Goal: Transaction & Acquisition: Purchase product/service

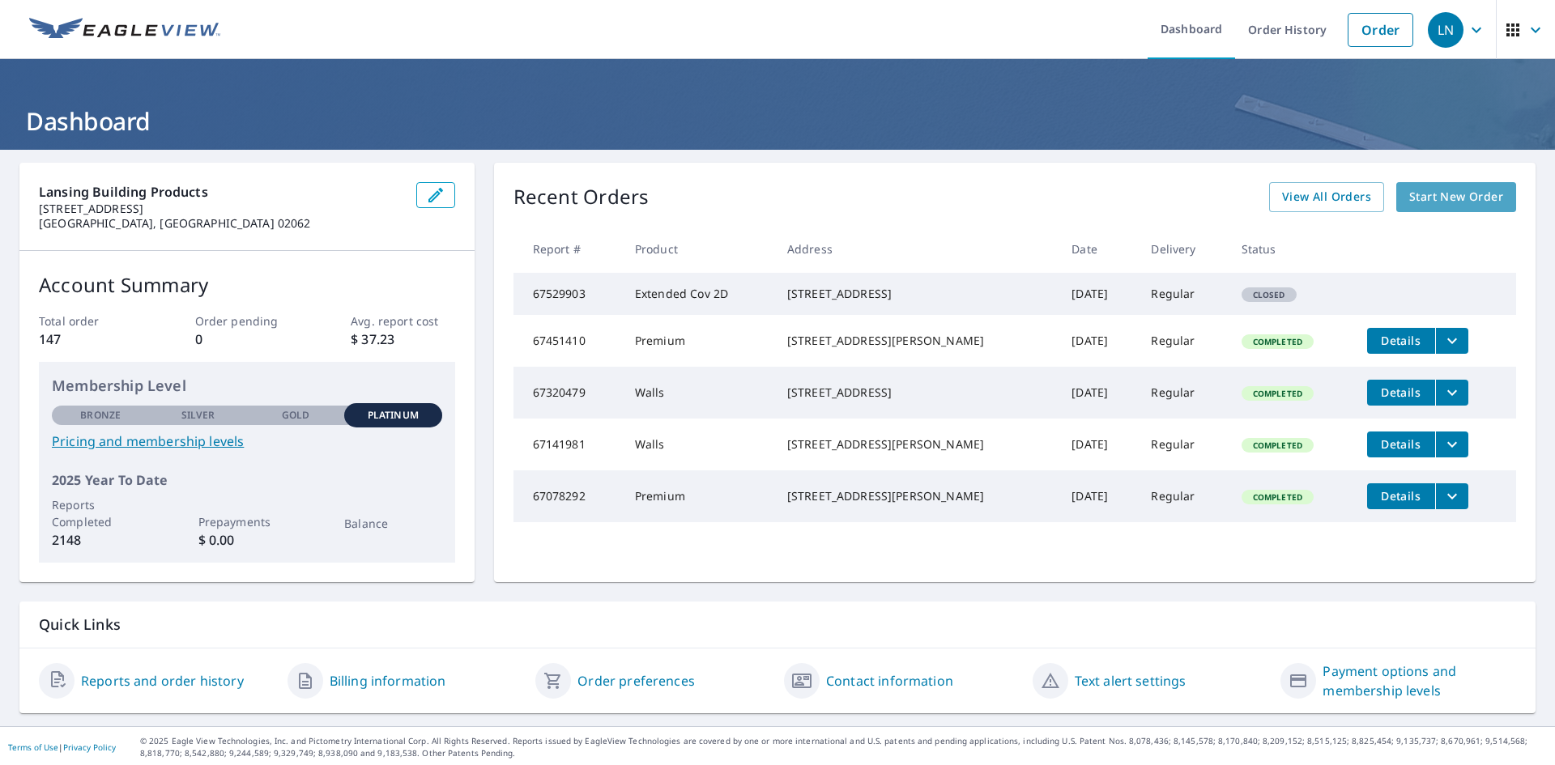
click at [1458, 198] on span "Start New Order" at bounding box center [1456, 197] width 94 height 20
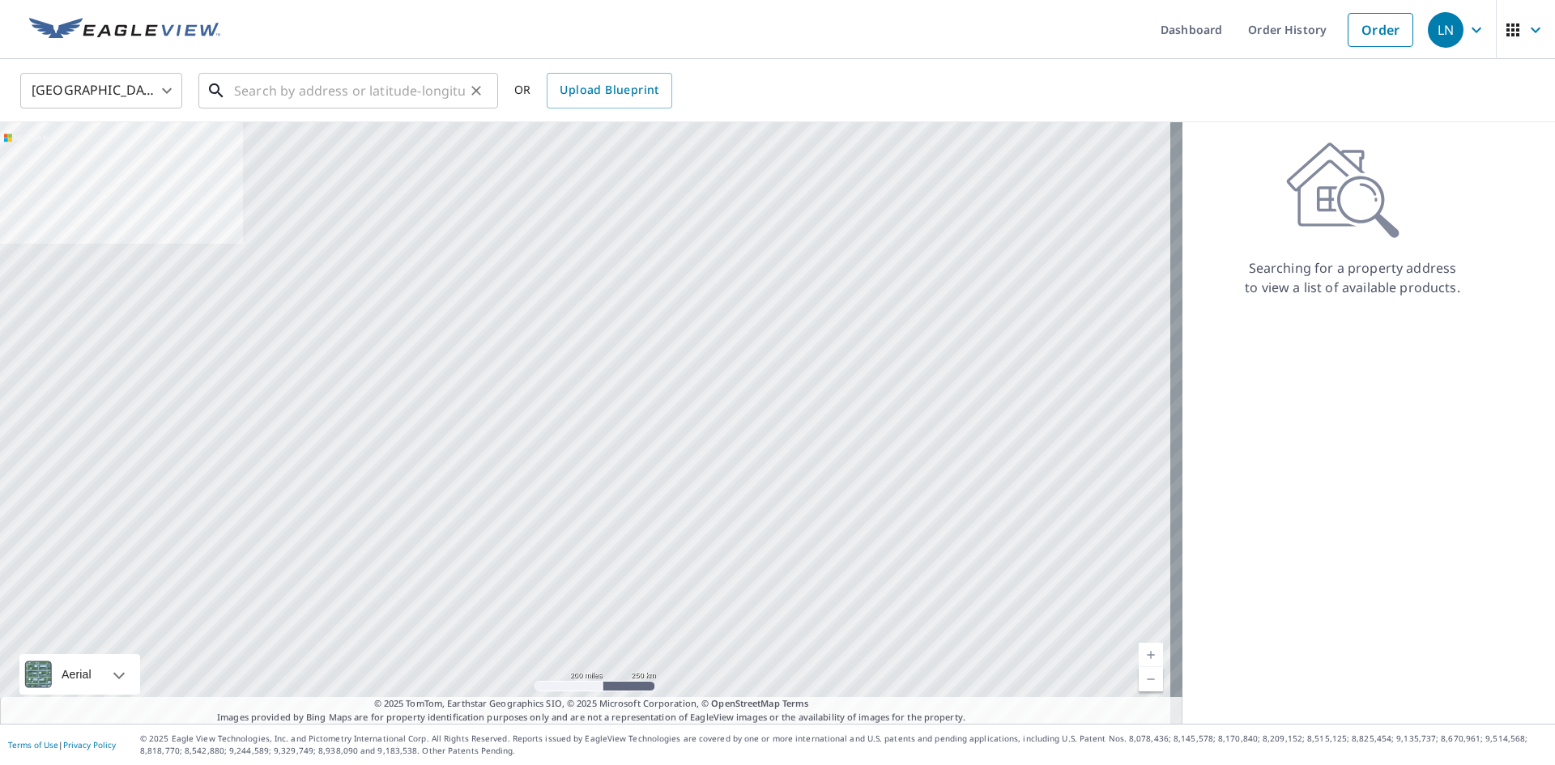
click at [263, 92] on input "text" at bounding box center [349, 90] width 231 height 45
paste input "[STREET_ADDRESS] [GEOGRAPHIC_DATA][PERSON_NAME][GEOGRAPHIC_DATA]"
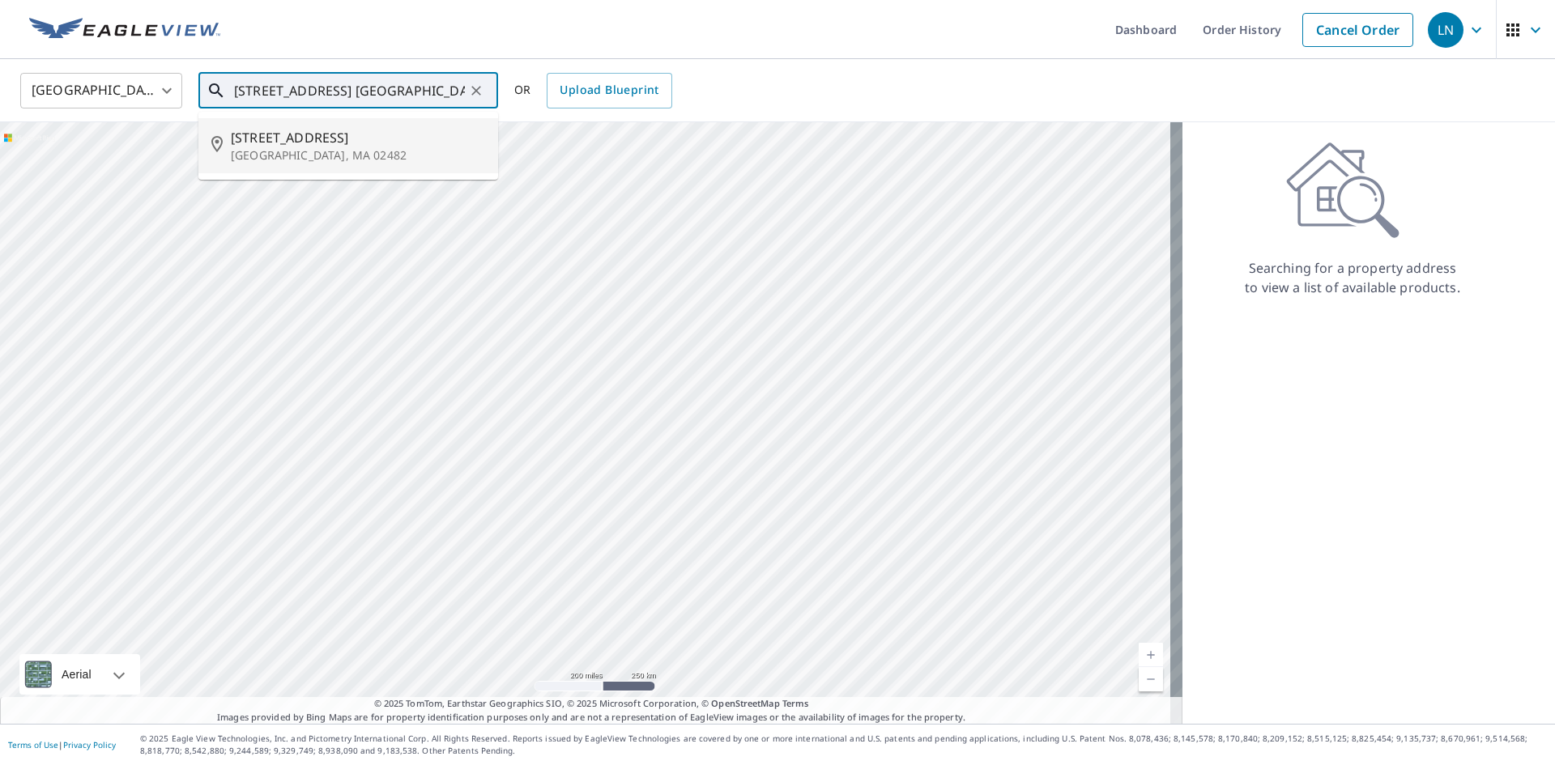
click at [343, 162] on p "[GEOGRAPHIC_DATA], MA 02482" at bounding box center [358, 155] width 254 height 16
type input "[STREET_ADDRESS]"
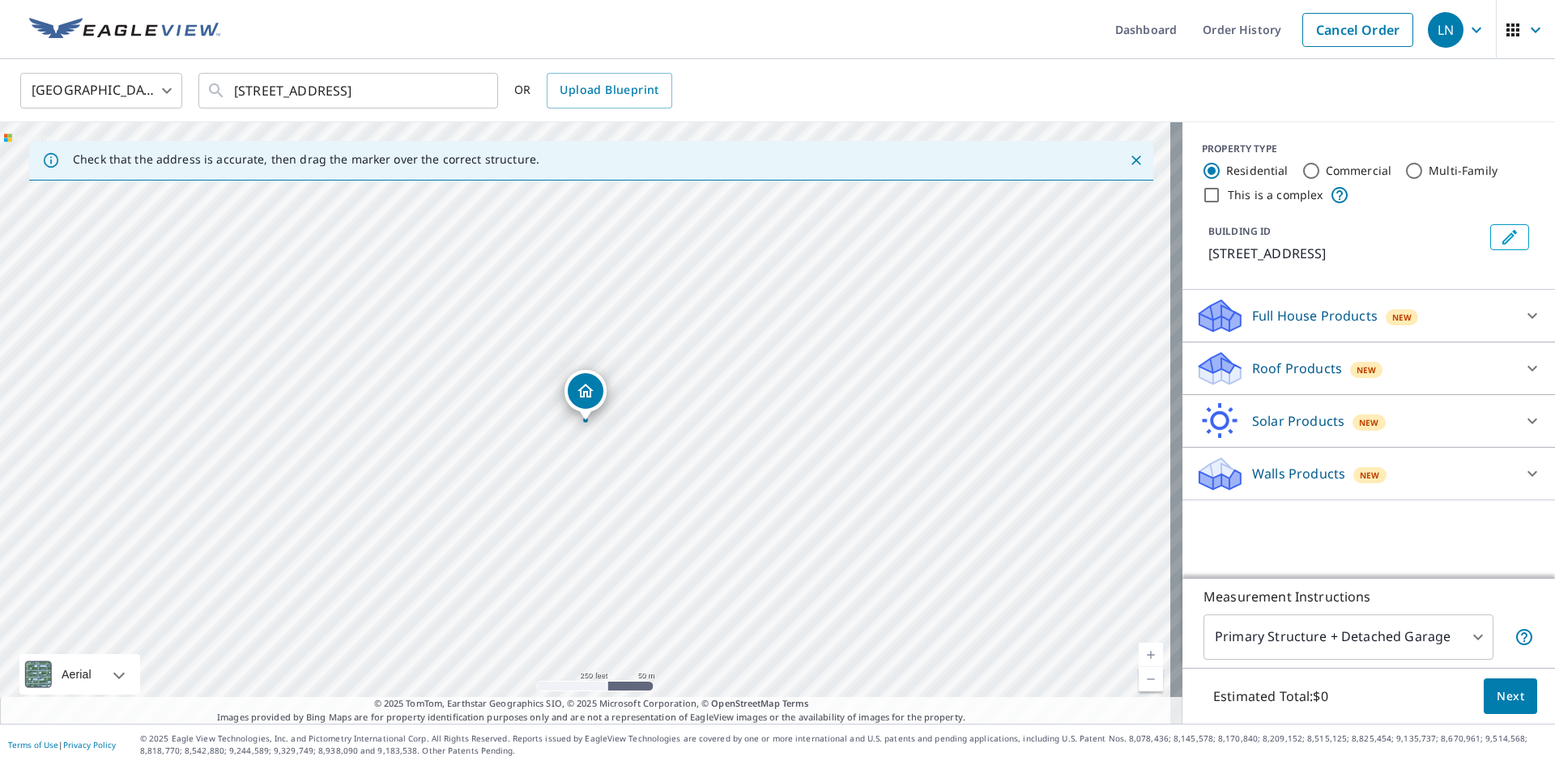
click at [1285, 375] on p "Roof Products" at bounding box center [1297, 368] width 90 height 19
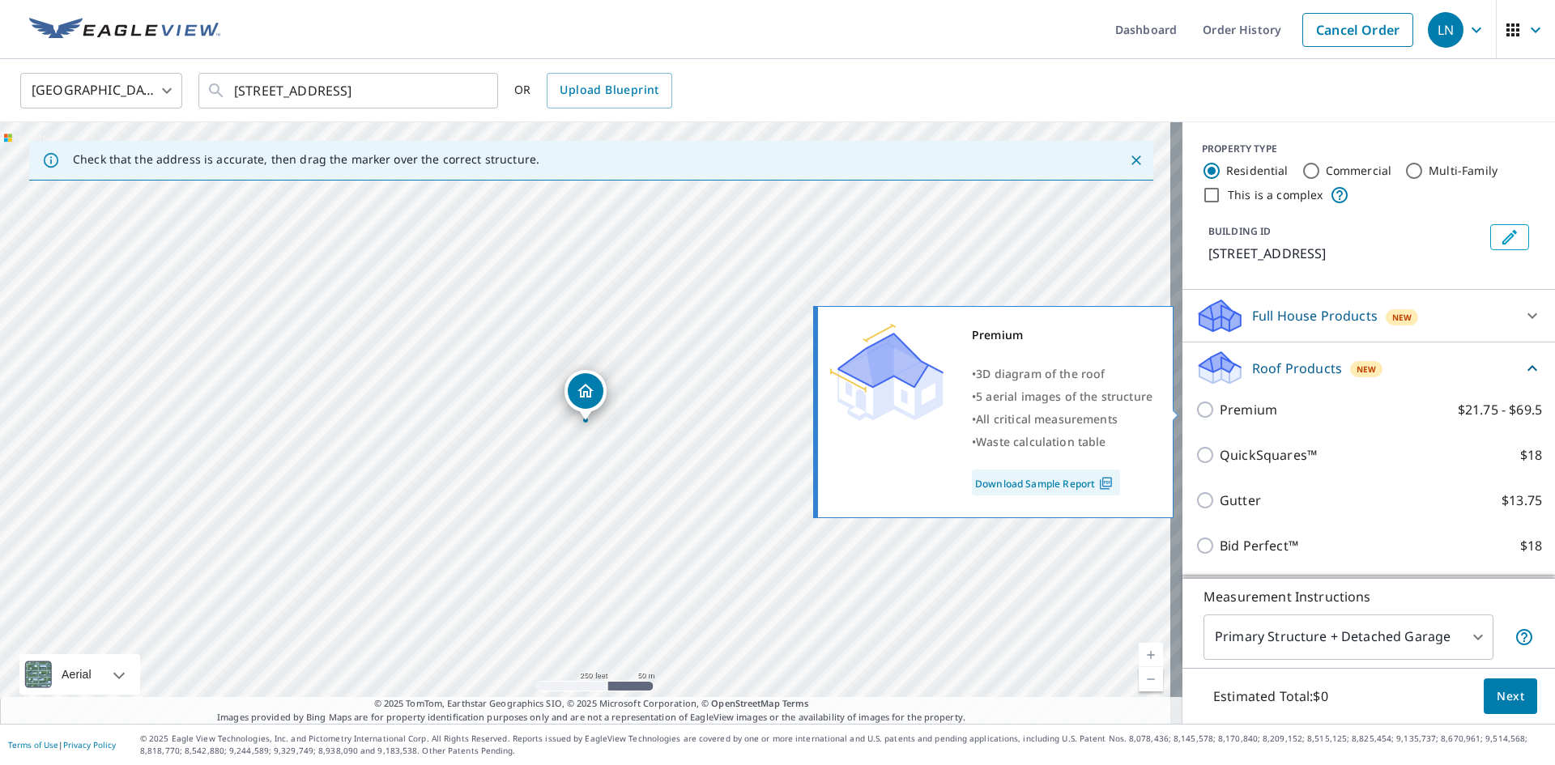
click at [1195, 407] on input "Premium $21.75 - $69.5" at bounding box center [1207, 409] width 24 height 19
checkbox input "true"
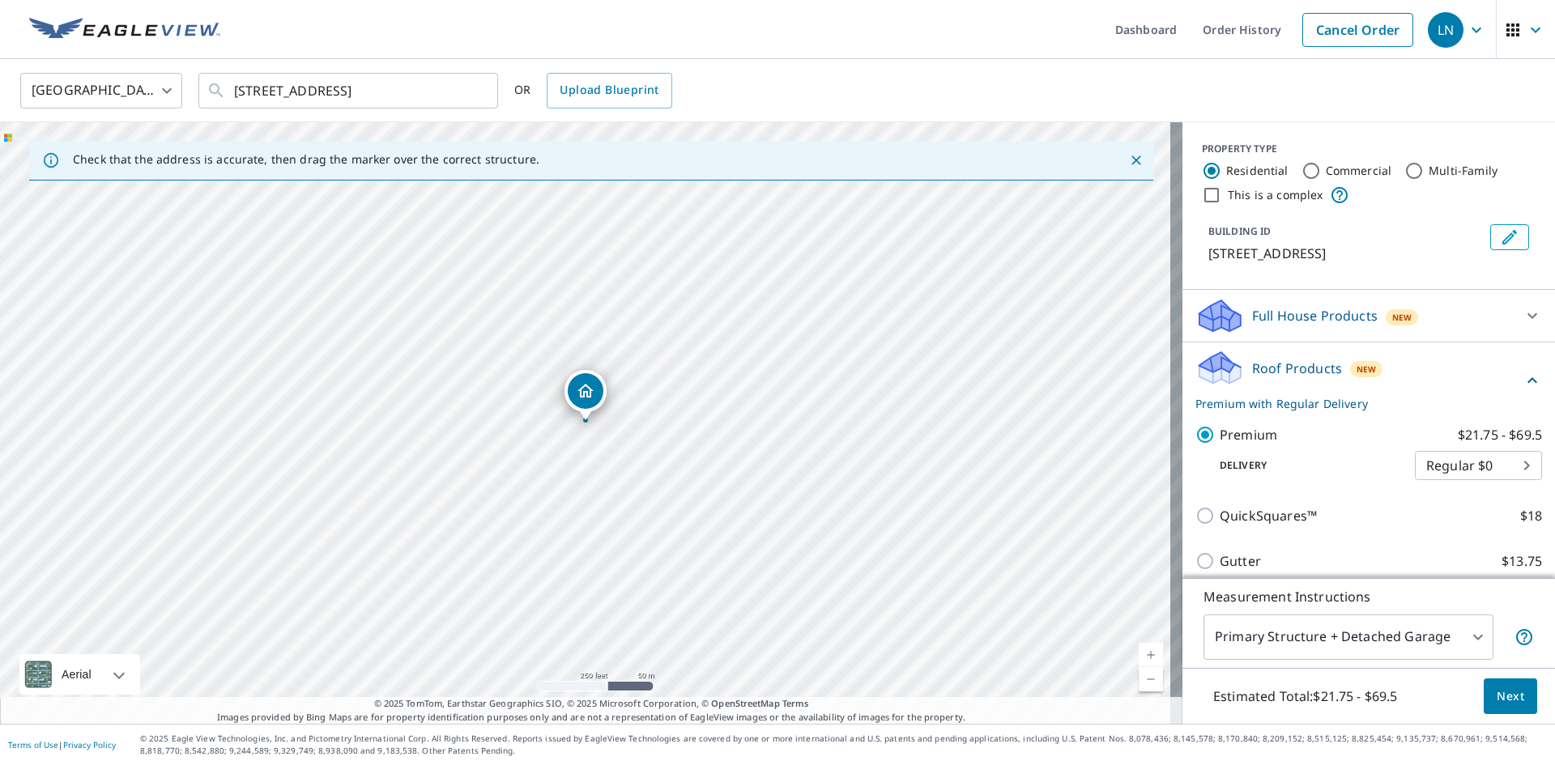
click at [1511, 696] on span "Next" at bounding box center [1511, 697] width 28 height 20
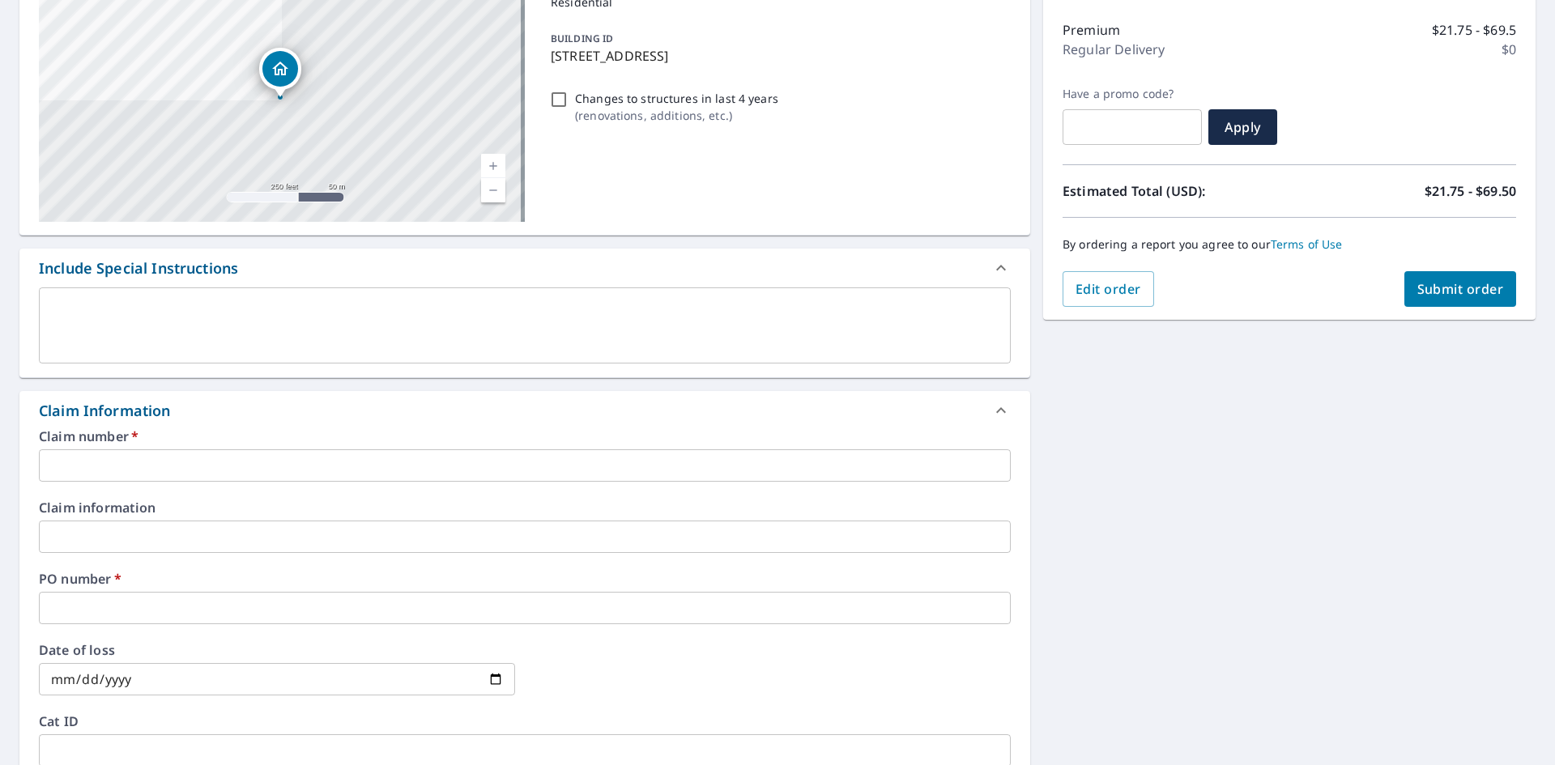
scroll to position [243, 0]
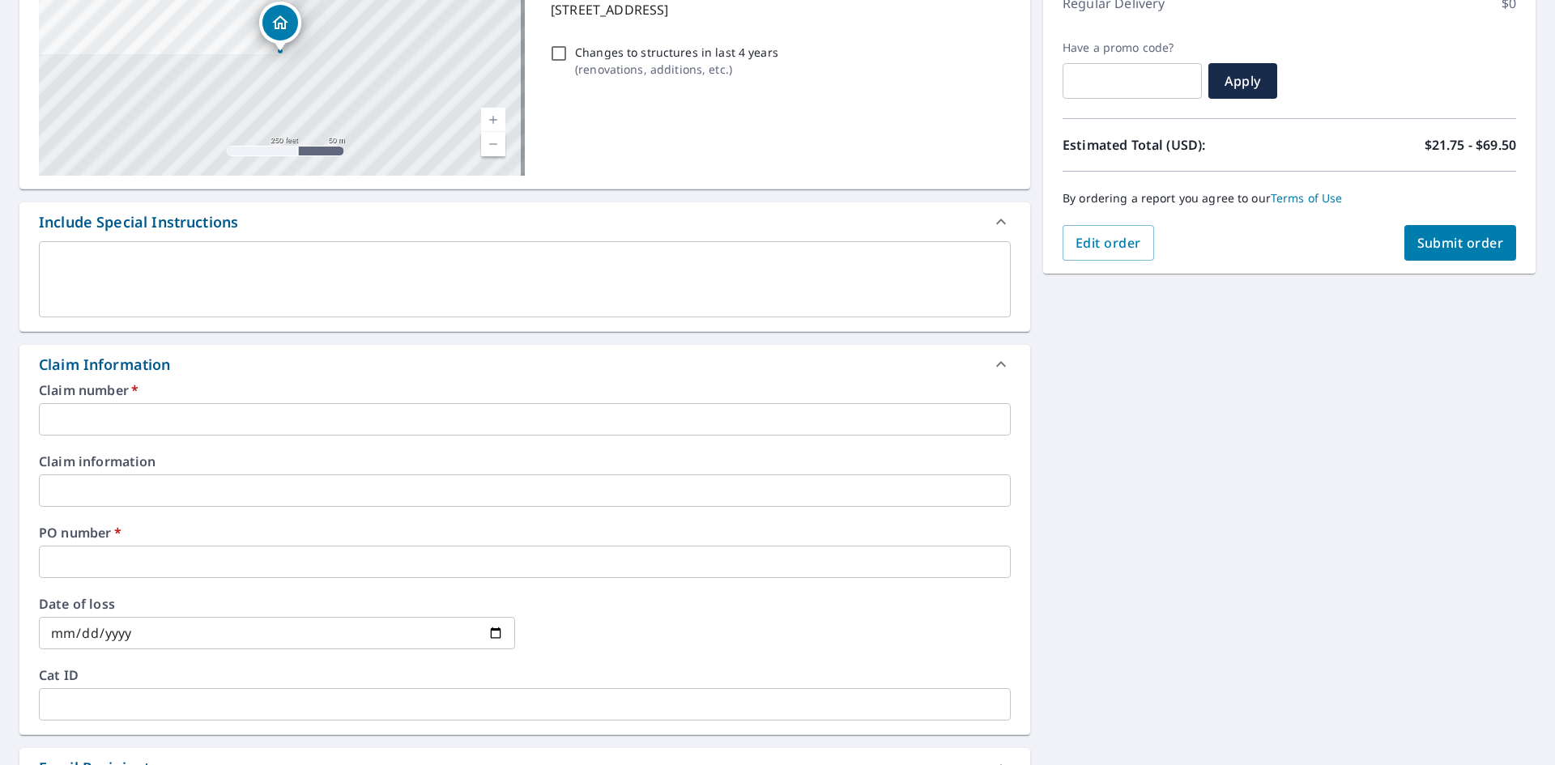
click at [57, 418] on input "text" at bounding box center [525, 419] width 972 height 32
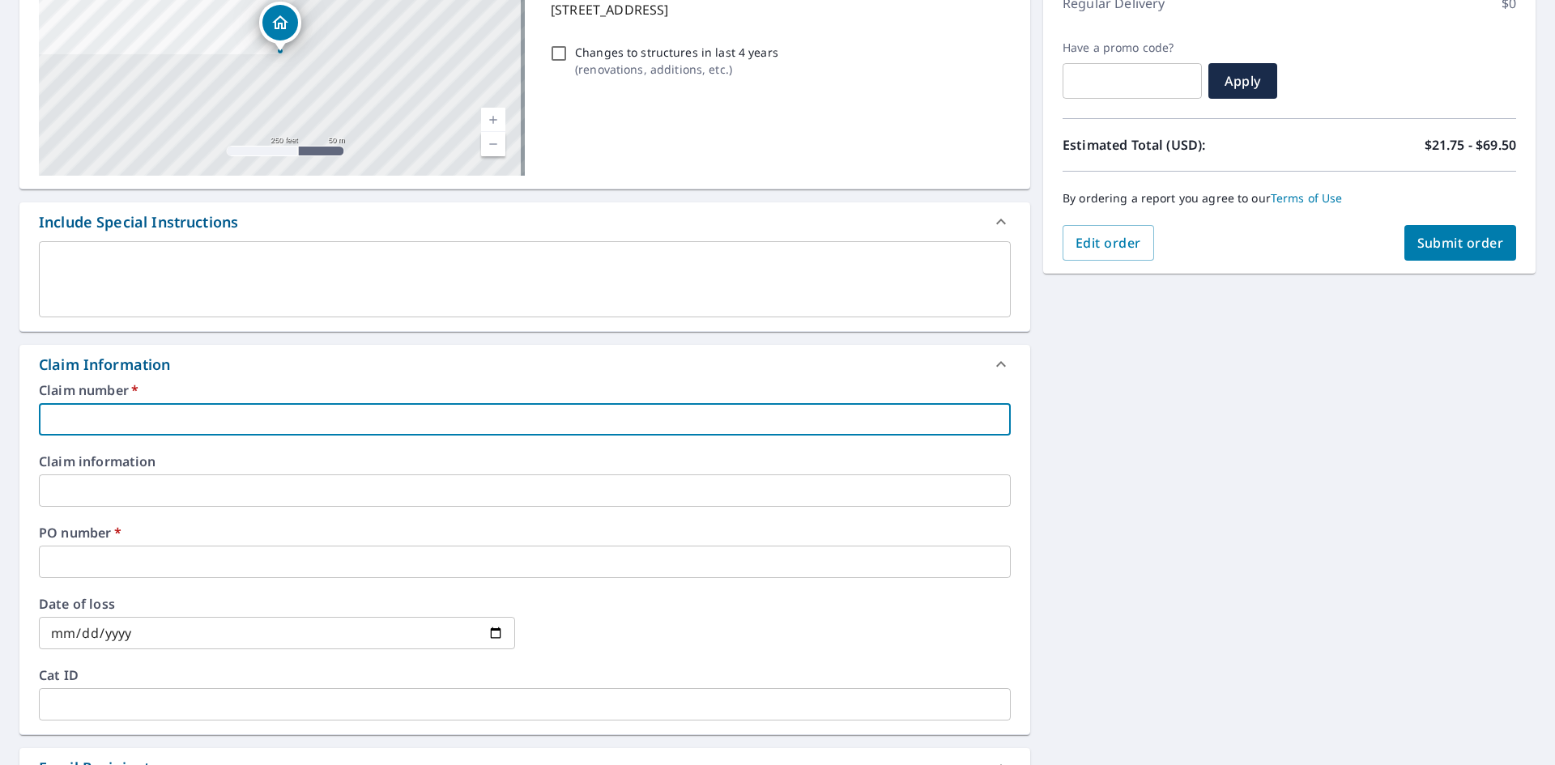
paste input "ROCKWOOD INC - NOMA - 1030976"
type input "ROCKWOOD INC - NOMA - 1030976"
drag, startPoint x: 369, startPoint y: 415, endPoint x: 0, endPoint y: 375, distance: 371.5
click at [0, 381] on div "[STREET_ADDRESS] Aerial Road A standard road map Aerial A detailed look from ab…" at bounding box center [777, 498] width 1555 height 1183
type input "1030976 Rockwood inc"
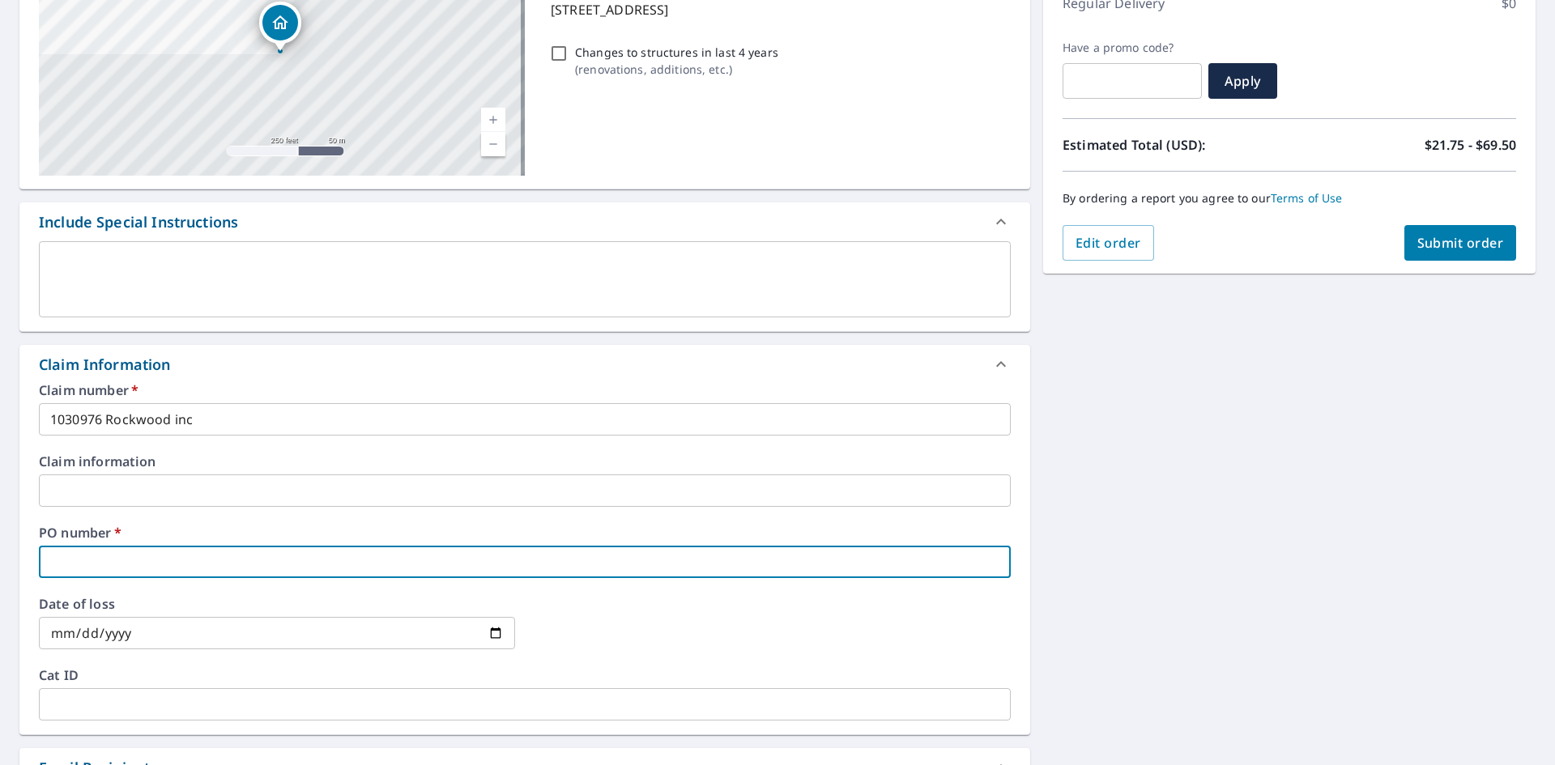
click at [165, 564] on input "text" at bounding box center [525, 562] width 972 height 32
type input "[PERSON_NAME]"
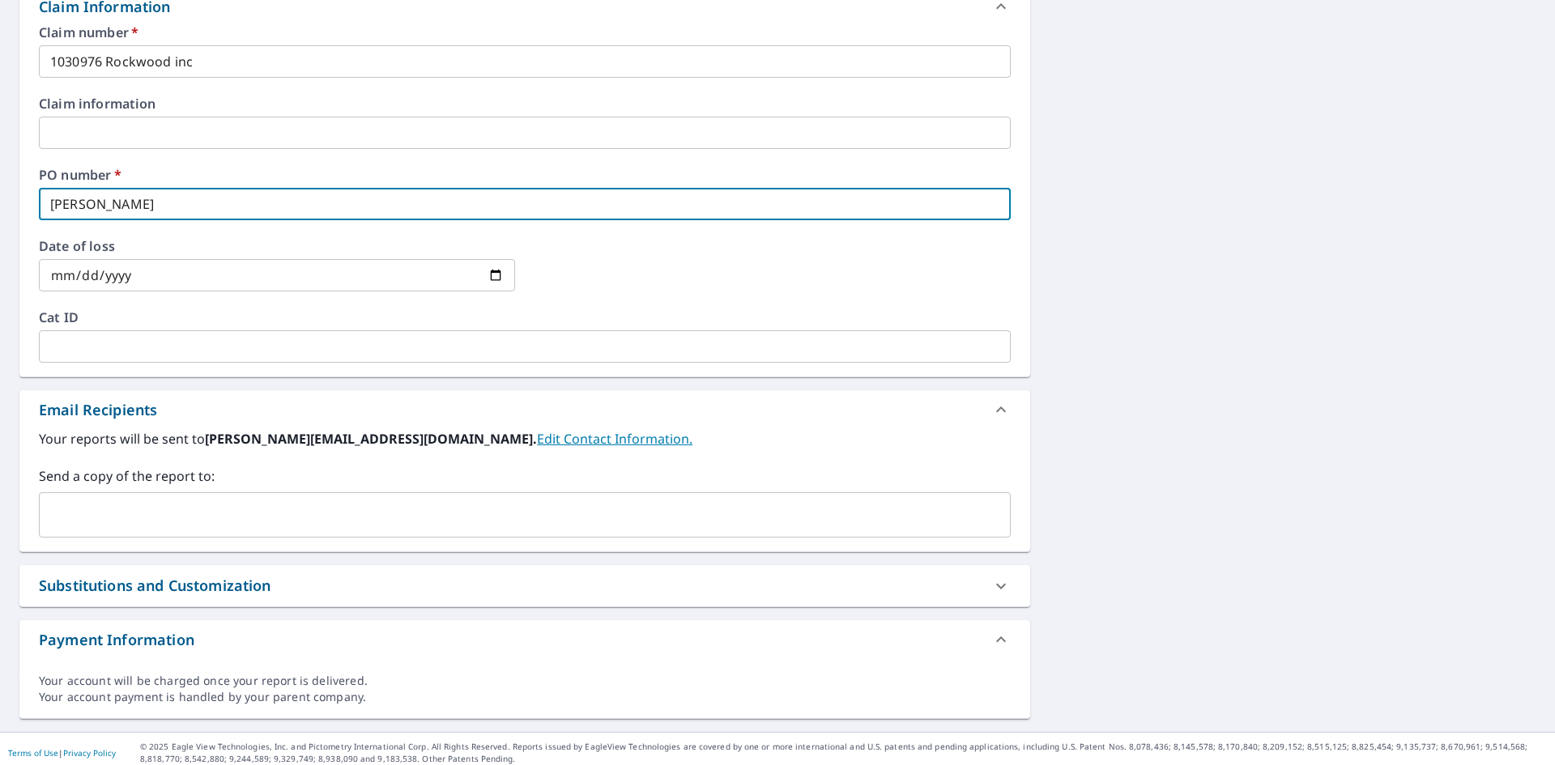
scroll to position [609, 0]
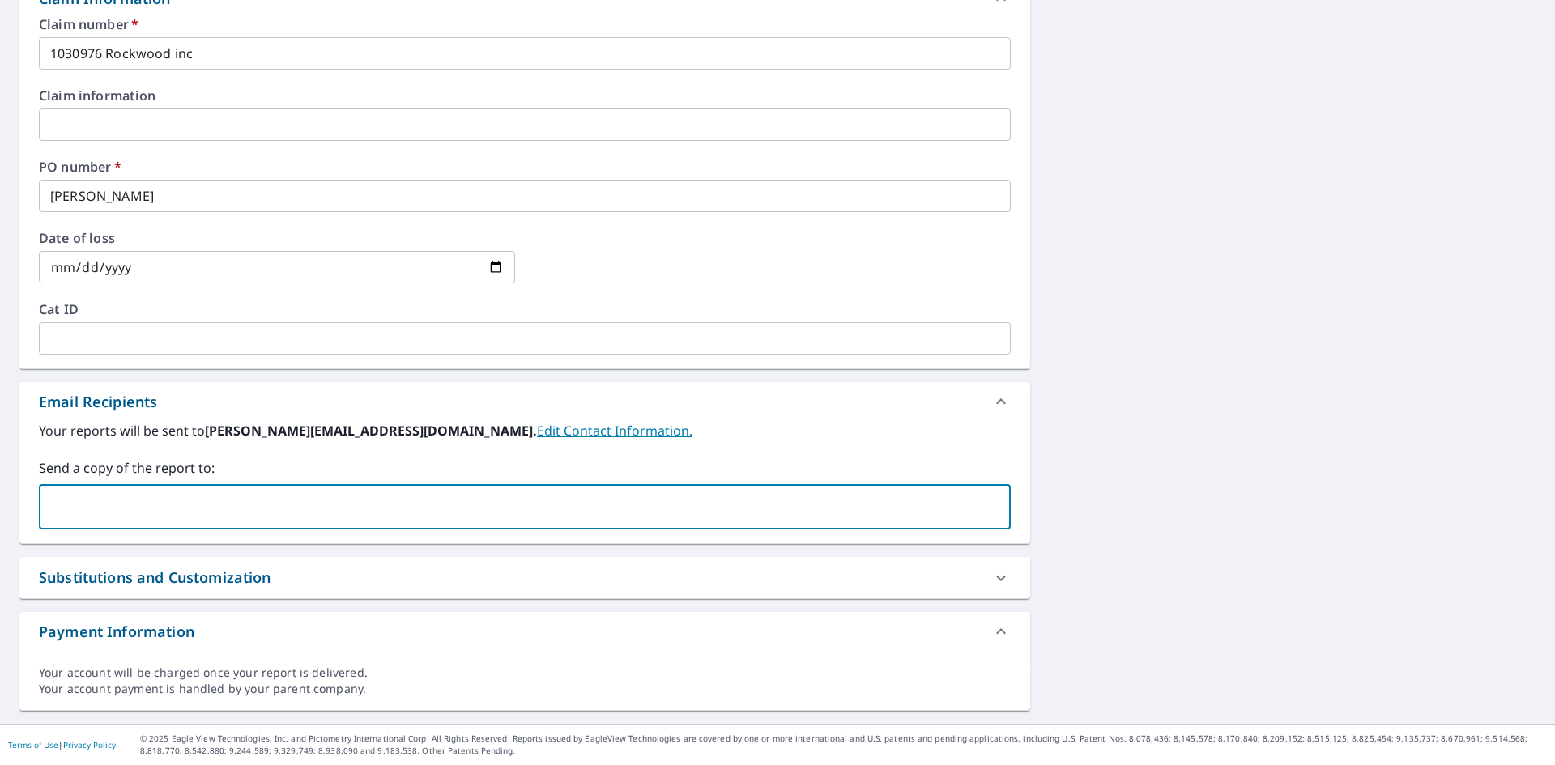
click at [420, 501] on input "text" at bounding box center [512, 507] width 933 height 31
type input "[EMAIL_ADDRESS][DOMAIN_NAME]"
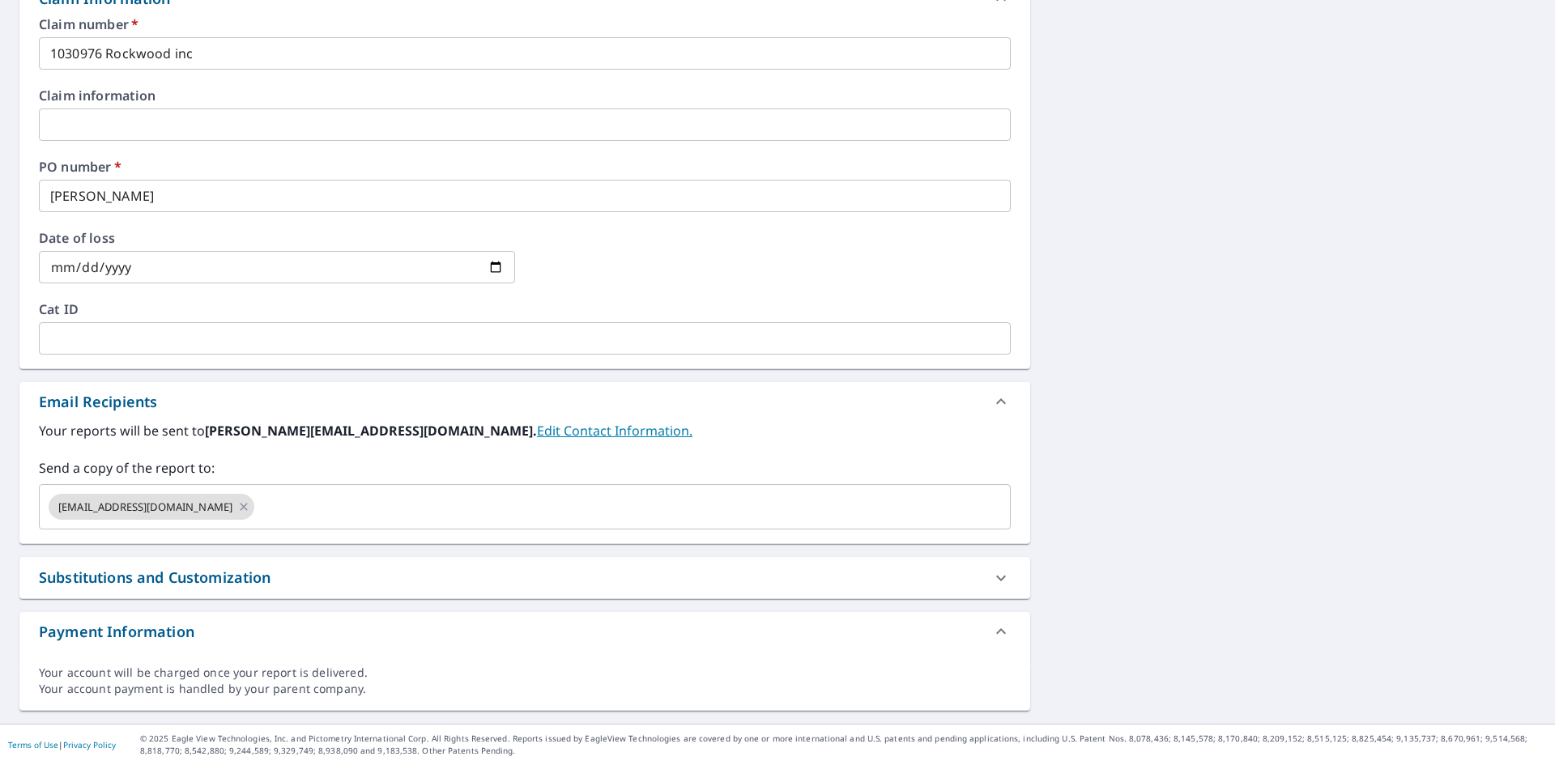
click at [595, 437] on label "Your reports will be sent to [PERSON_NAME][EMAIL_ADDRESS][DOMAIN_NAME]. Edit Co…" at bounding box center [525, 430] width 972 height 19
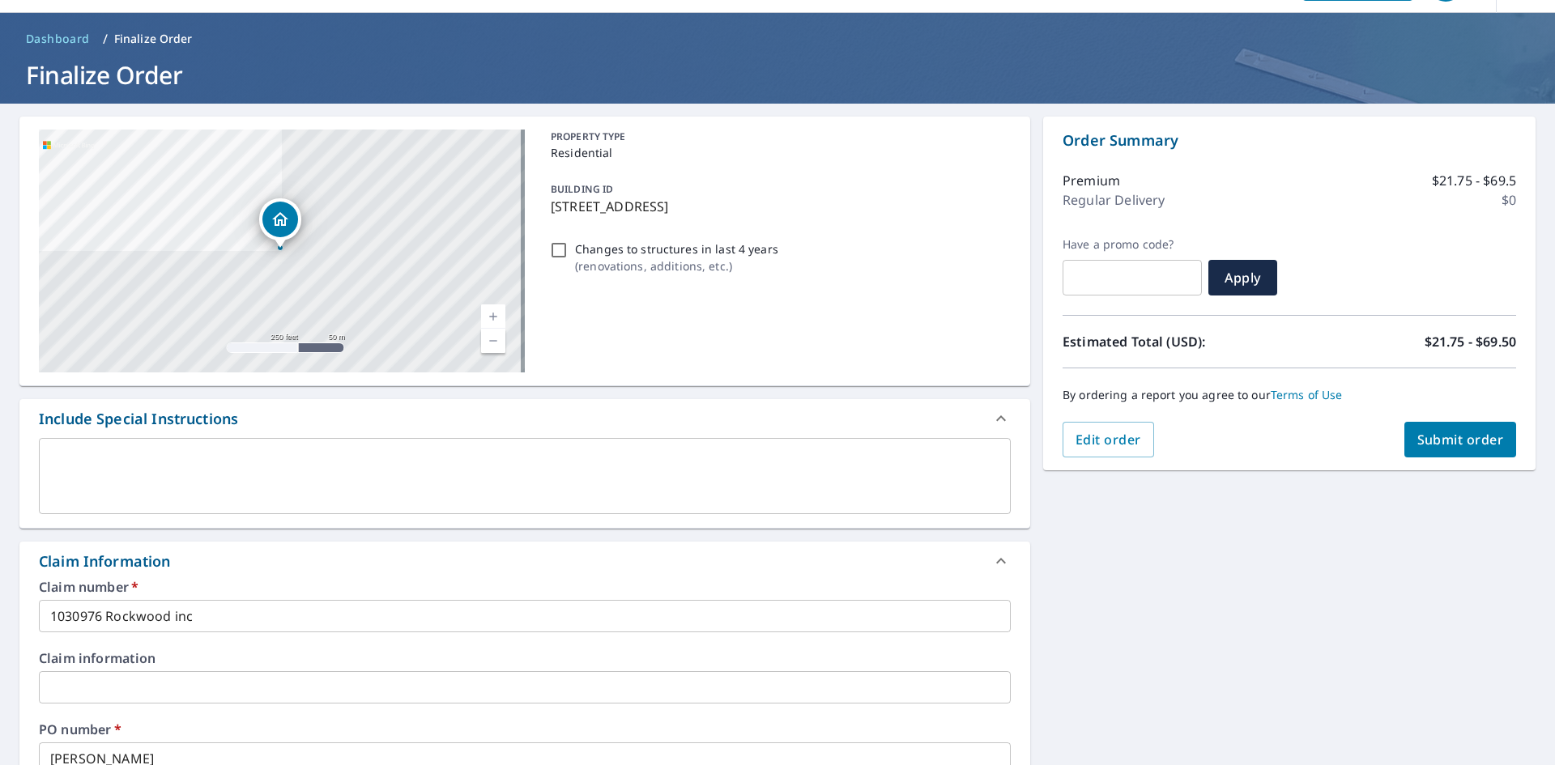
scroll to position [0, 0]
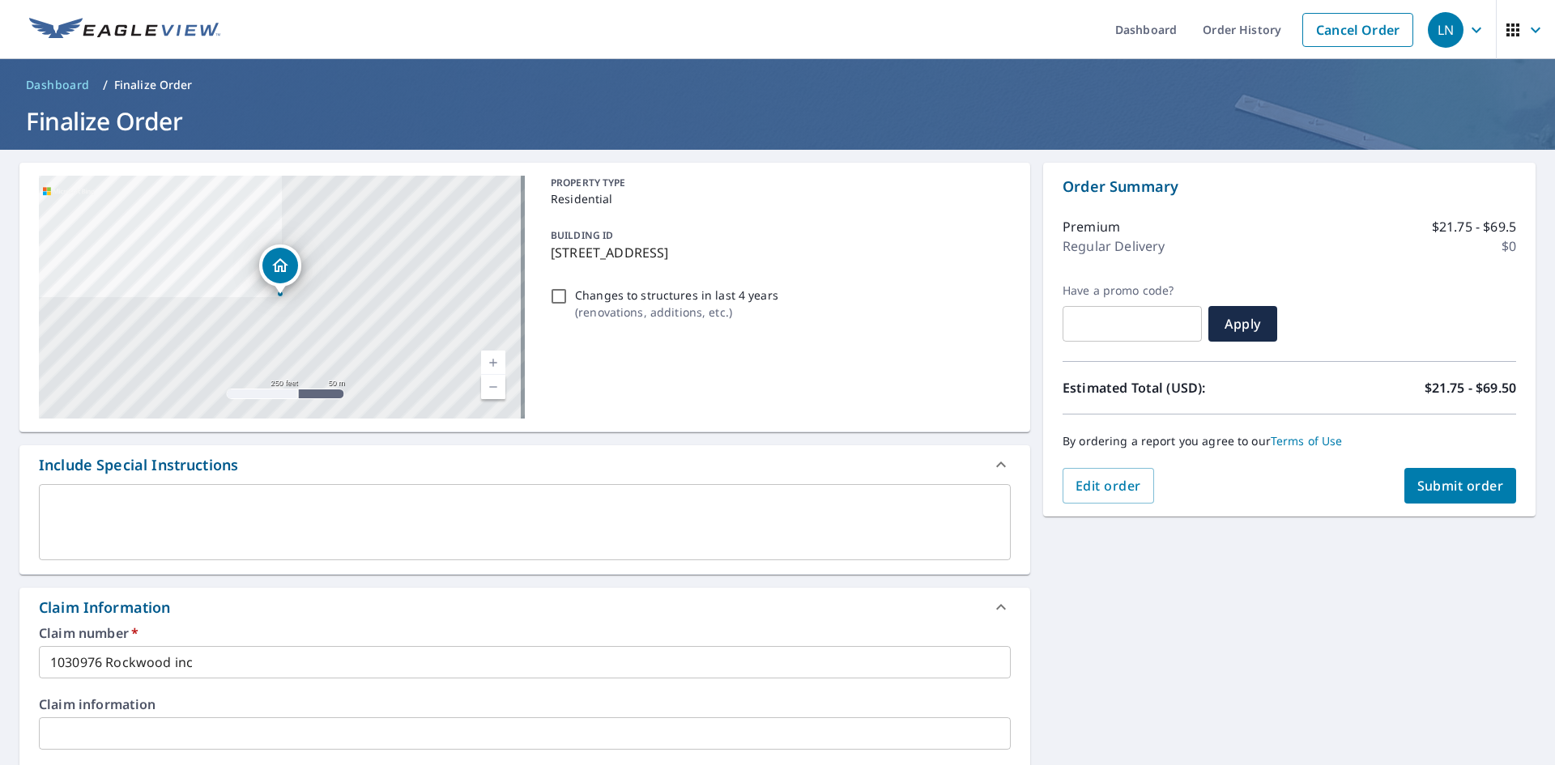
click at [1438, 491] on span "Submit order" at bounding box center [1460, 486] width 87 height 18
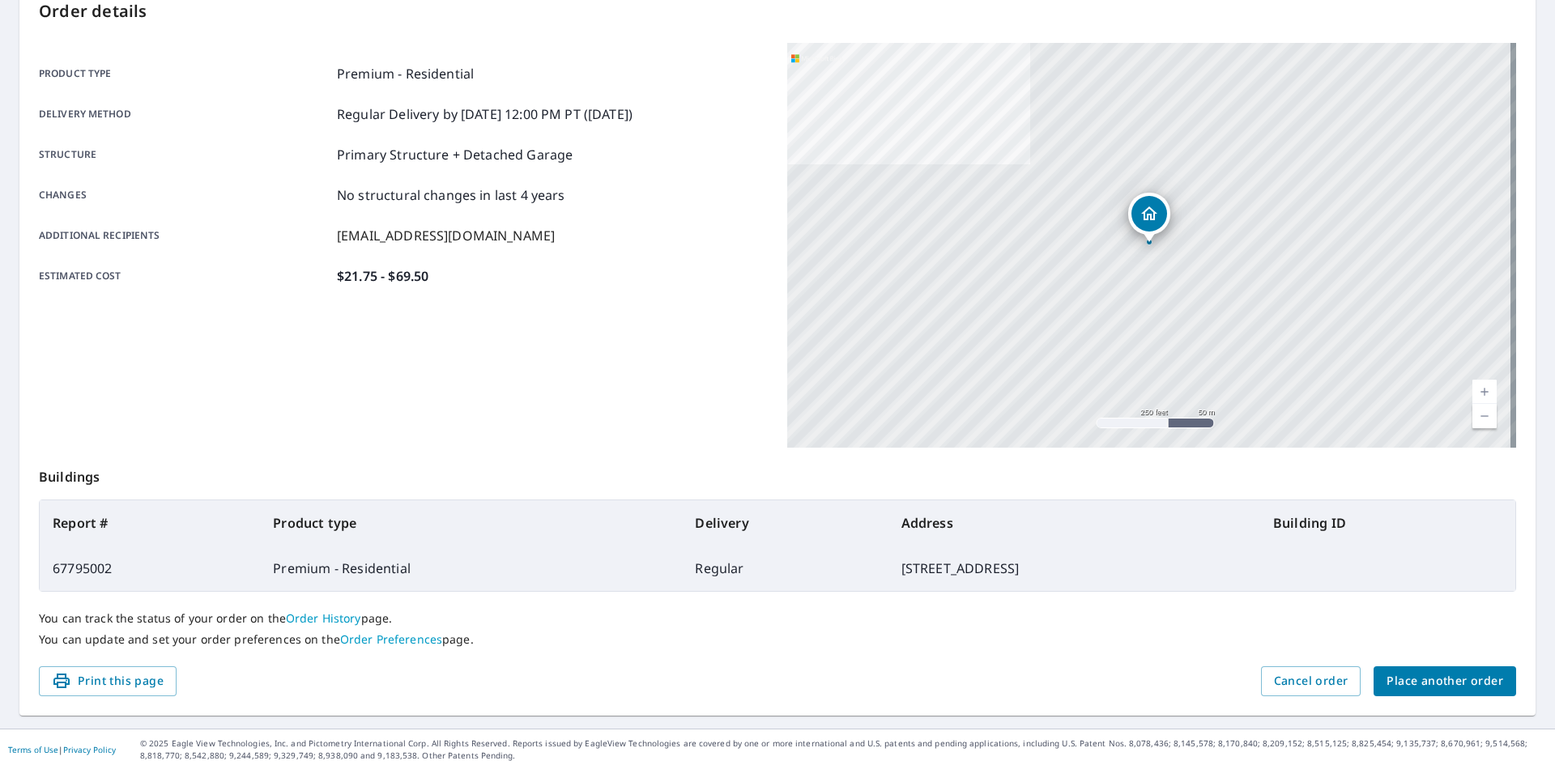
scroll to position [188, 0]
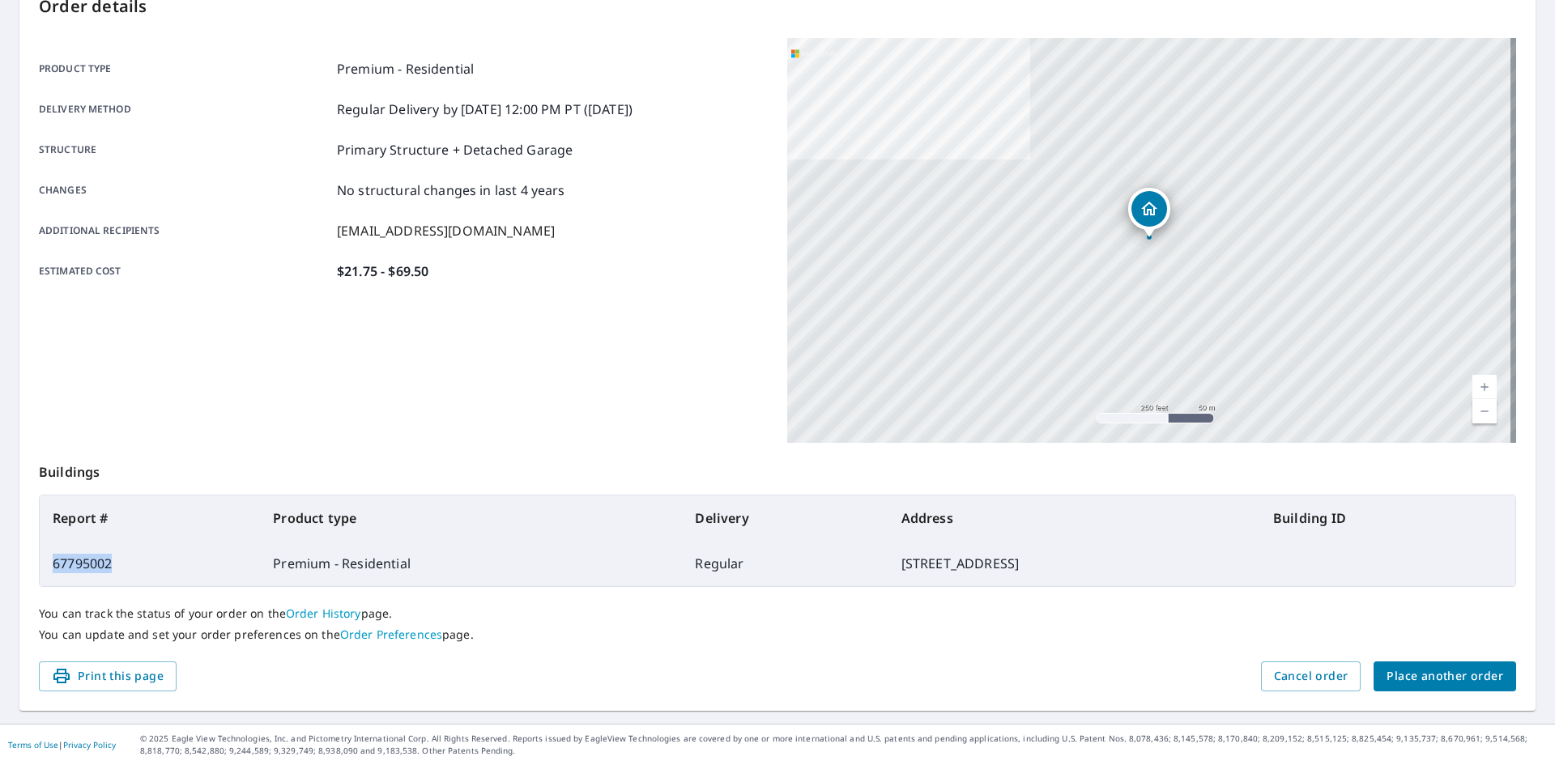
drag, startPoint x: 132, startPoint y: 566, endPoint x: 52, endPoint y: 566, distance: 80.2
click at [52, 566] on td "67795002" at bounding box center [150, 563] width 220 height 45
drag, startPoint x: 779, startPoint y: 563, endPoint x: 863, endPoint y: 563, distance: 83.4
click at [888, 563] on td "[STREET_ADDRESS]" at bounding box center [1074, 563] width 372 height 45
copy td "[STREET_ADDRESS],"
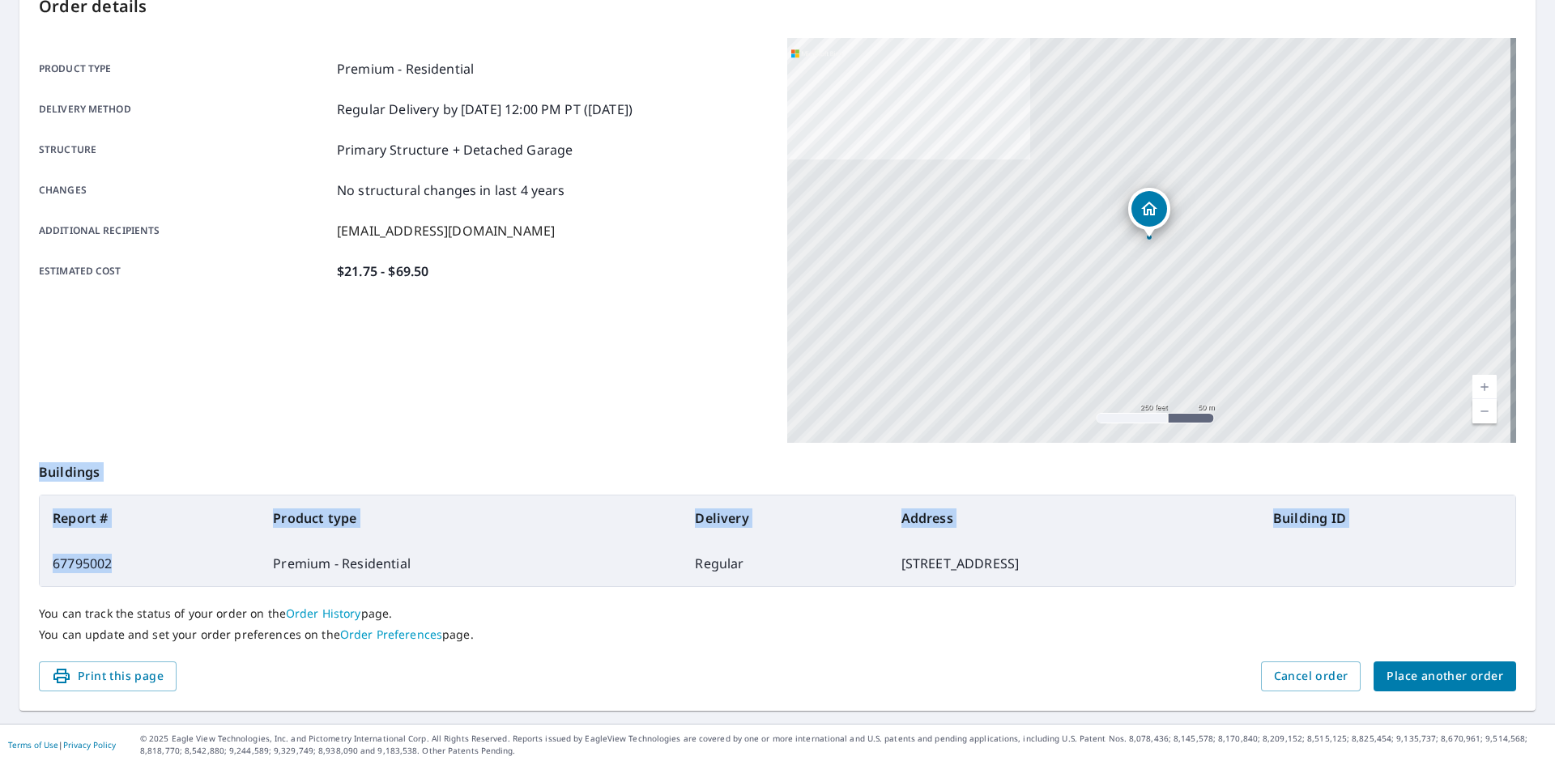
drag, startPoint x: 126, startPoint y: 565, endPoint x: 9, endPoint y: 566, distance: 116.6
click at [9, 566] on main "Order details Product type Premium - Residential Delivery method Regular Delive…" at bounding box center [777, 343] width 1555 height 762
click at [39, 554] on table "Report # Product type Delivery Address Building ID 67795002 Premium - Residenti…" at bounding box center [777, 541] width 1477 height 92
drag, startPoint x: 124, startPoint y: 567, endPoint x: 44, endPoint y: 571, distance: 80.3
click at [44, 571] on td "67795002" at bounding box center [150, 563] width 220 height 45
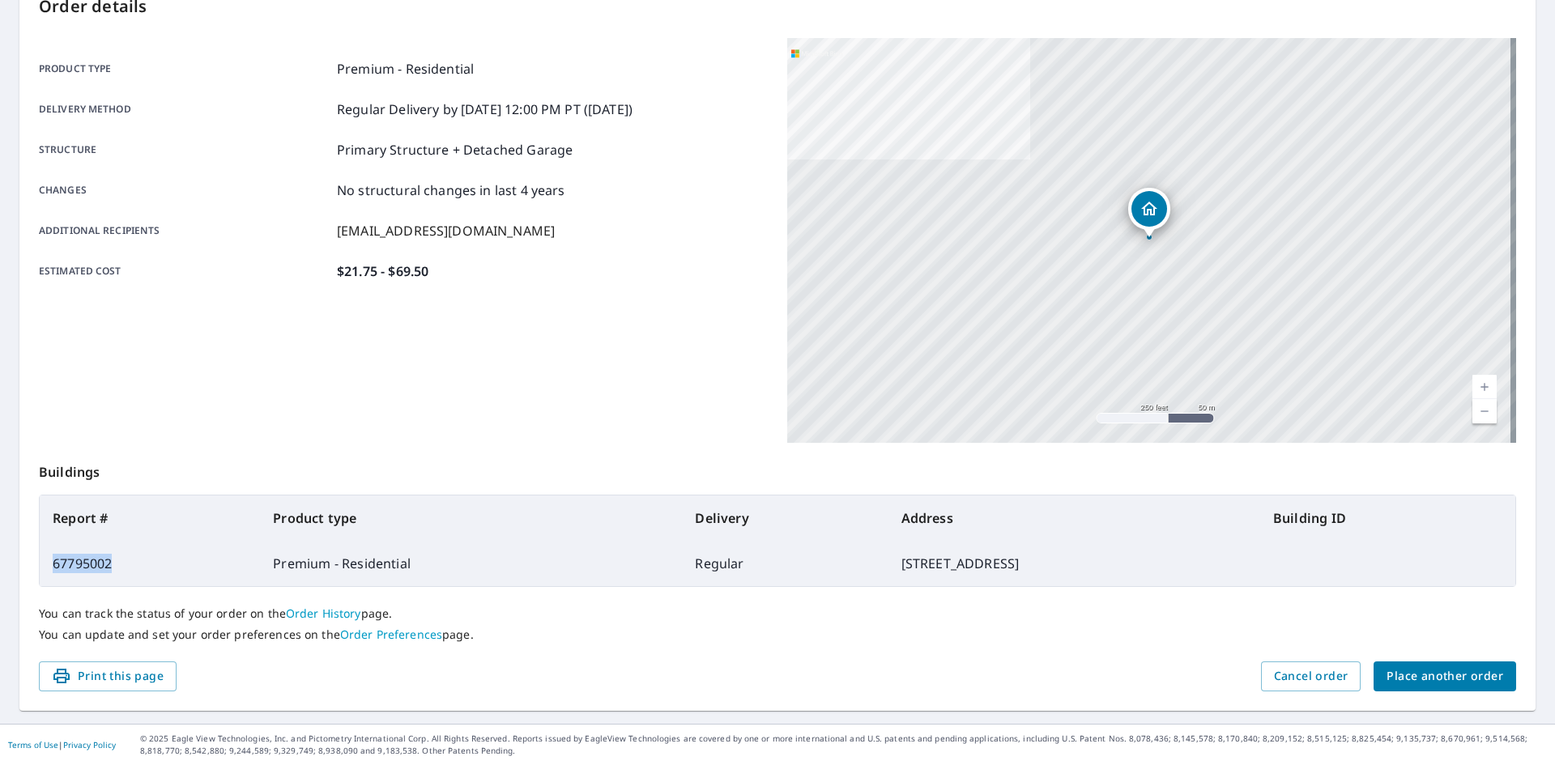
copy td "67795002"
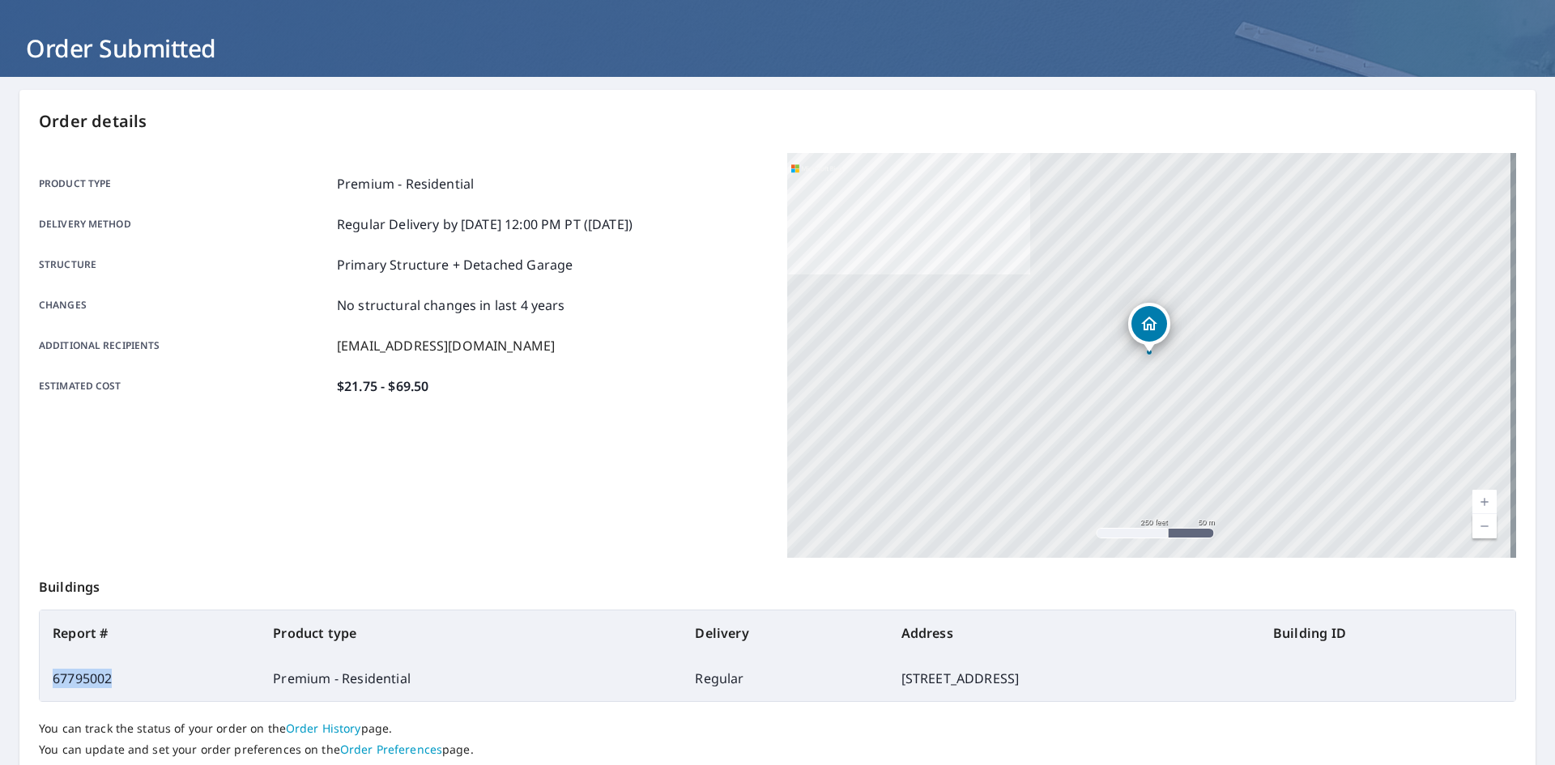
scroll to position [26, 0]
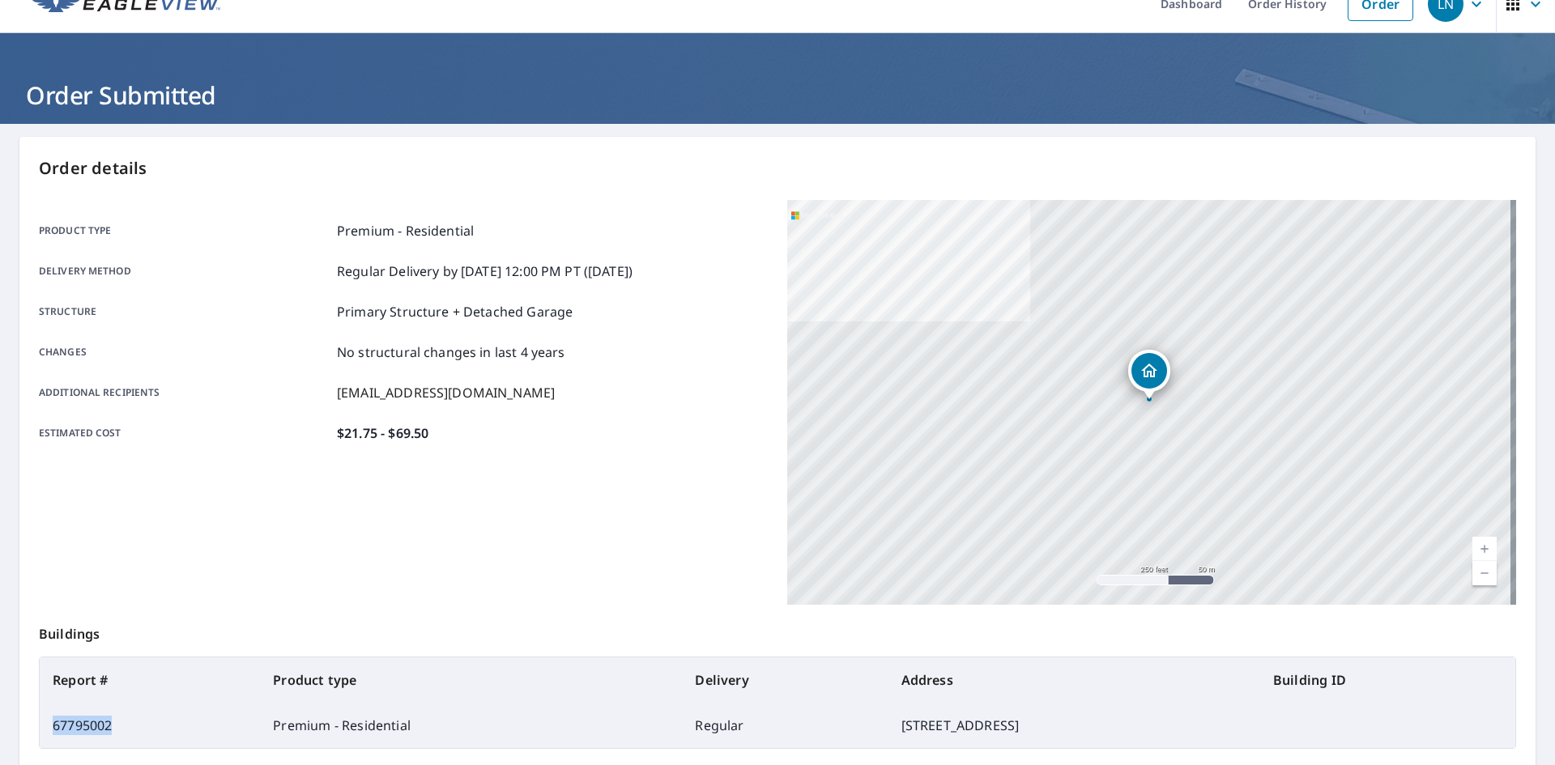
drag, startPoint x: 774, startPoint y: 730, endPoint x: 1048, endPoint y: 733, distance: 273.8
click at [1048, 733] on td "[STREET_ADDRESS]" at bounding box center [1074, 725] width 372 height 45
copy td "[STREET_ADDRESS]"
